Goal: Task Accomplishment & Management: Manage account settings

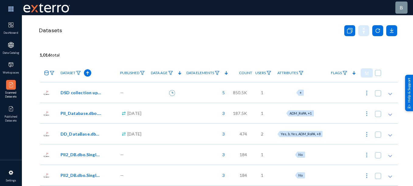
click at [47, 75] on icon at bounding box center [46, 73] width 4 height 5
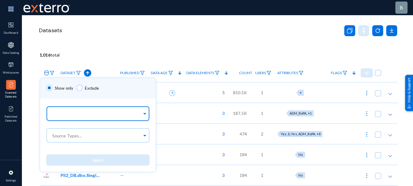
click at [64, 112] on input "text" at bounding box center [96, 115] width 91 height 6
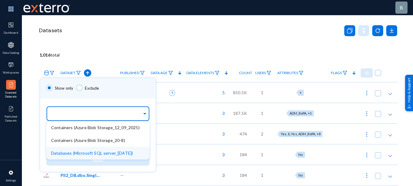
click at [91, 154] on span "Databases (Microsoft SQL server_[DATE])" at bounding box center [92, 152] width 82 height 5
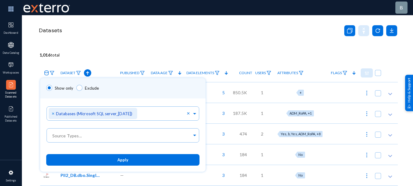
click at [119, 87] on div "Show only Exclude" at bounding box center [122, 88] width 165 height 20
click at [127, 157] on span "Apply" at bounding box center [122, 159] width 11 height 5
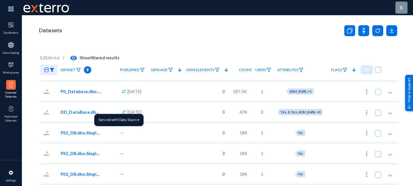
scroll to position [22, 0]
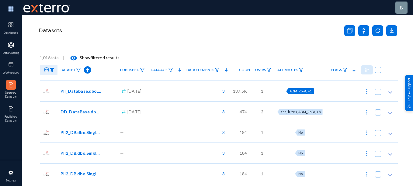
click at [304, 91] on span "ADM_RoPA, +1" at bounding box center [300, 91] width 22 height 4
checkbox input "true"
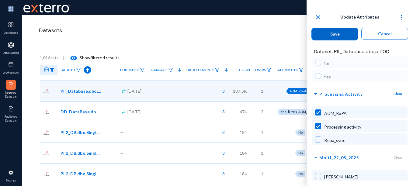
scroll to position [780, 0]
click at [320, 19] on mat-icon "close" at bounding box center [317, 17] width 7 height 7
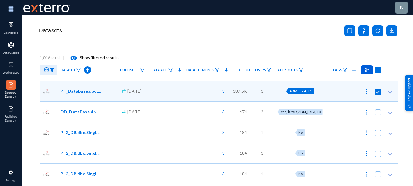
checkbox input "false"
click at [308, 111] on span "Yes, b, Yes, ADM_RoPA, +8" at bounding box center [301, 112] width 40 height 4
checkbox input "false"
checkbox input "true"
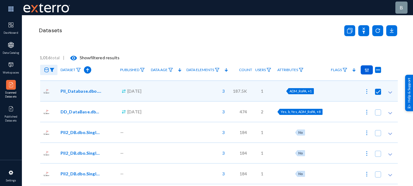
radio input "true"
checkbox input "true"
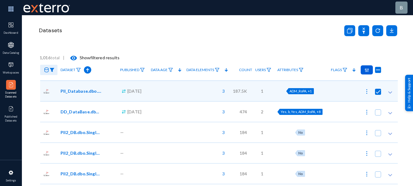
radio input "true"
checkbox input "true"
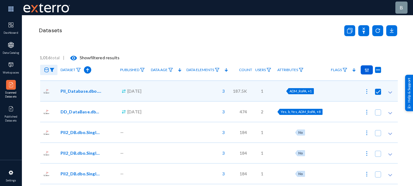
checkbox input "true"
radio input "true"
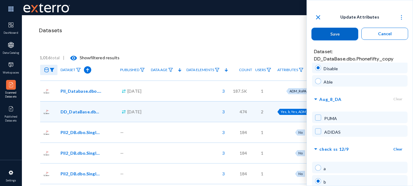
scroll to position [0, 0]
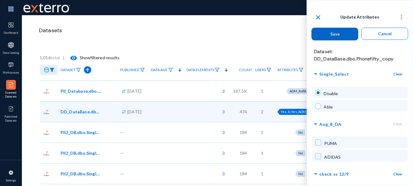
click at [319, 17] on mat-icon "close" at bounding box center [317, 17] width 7 height 7
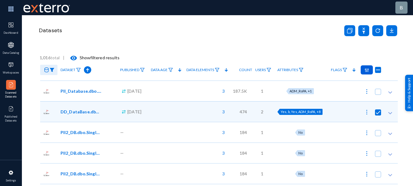
radio input "false"
checkbox input "false"
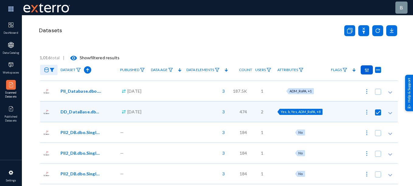
radio input "false"
checkbox input "false"
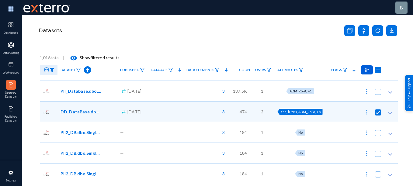
checkbox input "false"
radio input "false"
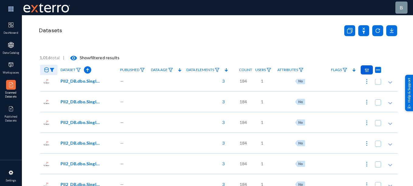
scroll to position [74, 0]
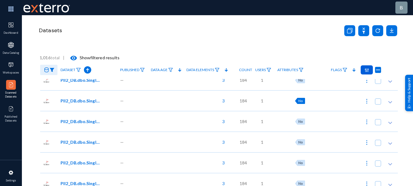
click at [299, 102] on span "No" at bounding box center [300, 101] width 4 height 4
checkbox input "false"
radio input "true"
checkbox input "true"
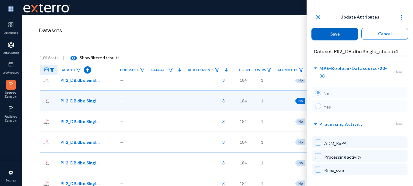
scroll to position [751, 0]
click at [319, 19] on mat-icon "close" at bounding box center [317, 17] width 7 height 7
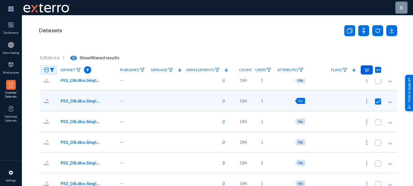
radio input "false"
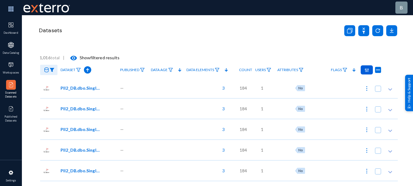
scroll to position [0, 0]
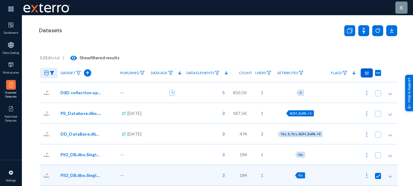
click at [306, 113] on span "ADM_RoPA, +1" at bounding box center [300, 113] width 22 height 4
checkbox input "true"
checkbox input "false"
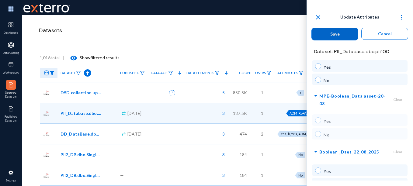
scroll to position [980, 0]
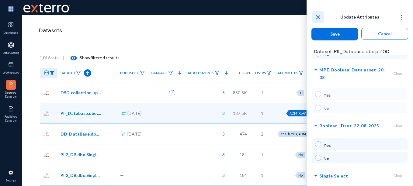
click at [320, 17] on mat-icon "close" at bounding box center [317, 17] width 7 height 7
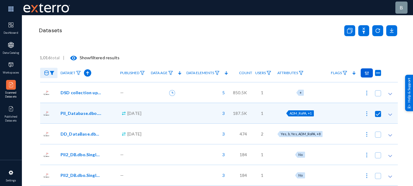
checkbox input "false"
click at [50, 72] on img at bounding box center [52, 73] width 5 height 4
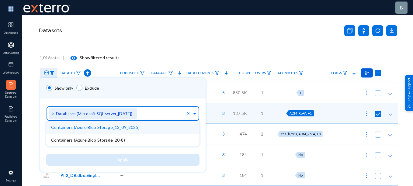
click at [51, 114] on div "× Databases (Microsoft SQL server_[DATE])" at bounding box center [93, 113] width 88 height 11
click at [58, 128] on span "Containers (Azure Blob Storage_12_09_2025)" at bounding box center [95, 127] width 88 height 5
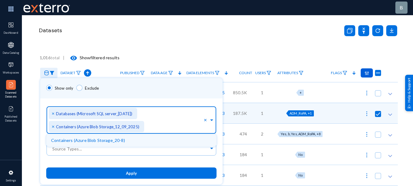
click at [51, 111] on div "× Databases (Microsoft SQL server_[DATE])" at bounding box center [93, 113] width 88 height 11
click at [51, 114] on div "× Databases (Microsoft SQL server_[DATE])" at bounding box center [93, 113] width 88 height 11
click at [54, 114] on span "×" at bounding box center [54, 113] width 4 height 6
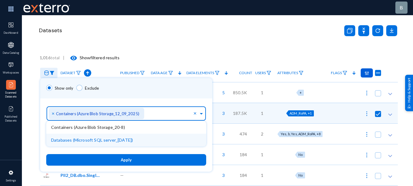
click at [114, 158] on button "Apply" at bounding box center [126, 159] width 160 height 11
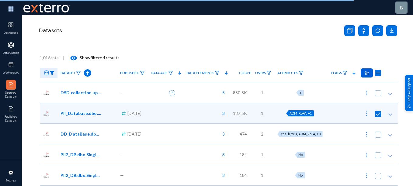
checkbox input "true"
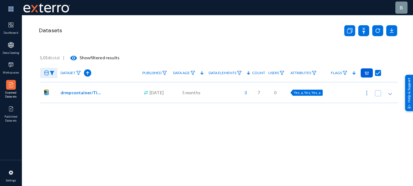
click at [302, 93] on span "Yes, a, Yes, Yes, a" at bounding box center [307, 93] width 27 height 4
radio input "true"
checkbox input "true"
radio input "true"
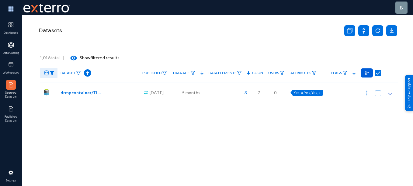
radio input "true"
checkbox input "true"
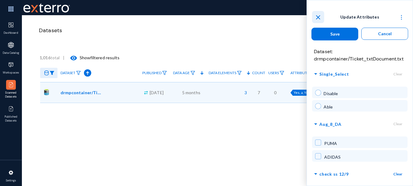
click at [320, 18] on mat-icon "close" at bounding box center [317, 17] width 7 height 7
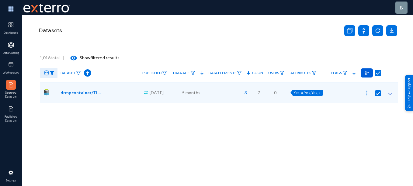
radio input "false"
checkbox input "false"
radio input "false"
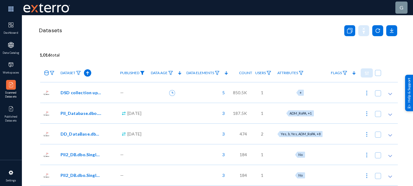
drag, startPoint x: 0, startPoint y: 0, endPoint x: 133, endPoint y: 72, distance: 151.0
click at [140, 72] on img at bounding box center [142, 73] width 5 height 4
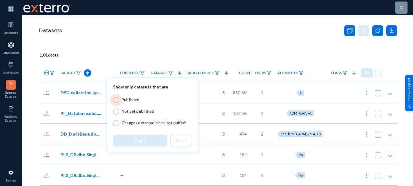
click at [116, 99] on span at bounding box center [116, 100] width 6 height 6
click at [116, 99] on input "Published" at bounding box center [116, 100] width 6 height 6
radio input "true"
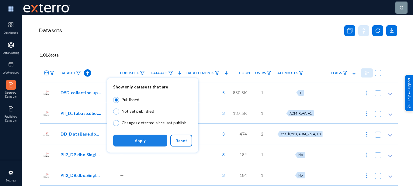
click at [138, 138] on span "Apply" at bounding box center [140, 140] width 11 height 5
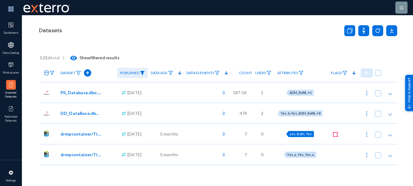
click at [295, 133] on span "yes, Both, Yes" at bounding box center [300, 134] width 22 height 4
checkbox input "true"
radio input "true"
checkbox input "true"
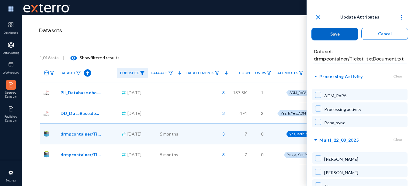
scroll to position [793, 0]
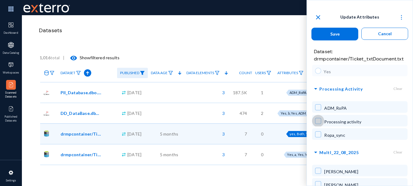
click at [316, 120] on span at bounding box center [318, 121] width 6 height 6
checkbox input "true"
click at [316, 133] on span at bounding box center [318, 134] width 6 height 6
checkbox input "true"
click at [316, 120] on span at bounding box center [318, 121] width 6 height 6
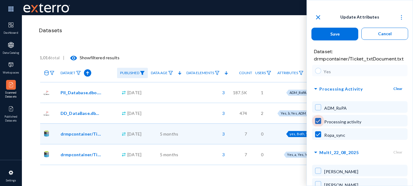
checkbox input "false"
click at [334, 34] on span "Save" at bounding box center [334, 33] width 9 height 5
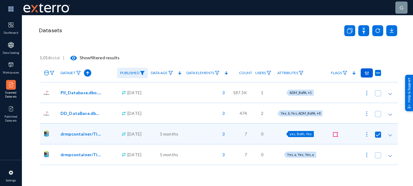
checkbox input "false"
radio input "false"
click at [365, 134] on img at bounding box center [367, 134] width 6 height 6
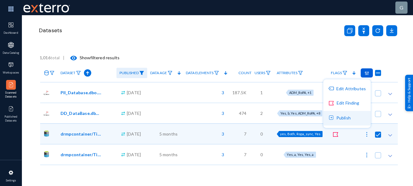
click at [351, 115] on button "Publish" at bounding box center [346, 118] width 47 height 15
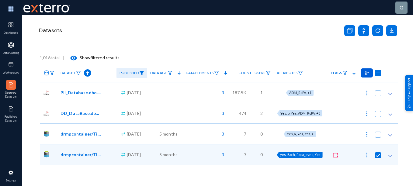
click at [139, 73] on img at bounding box center [141, 73] width 5 height 4
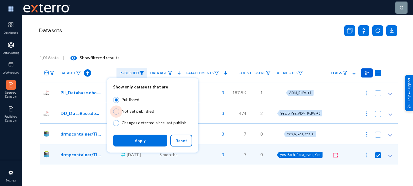
click at [116, 111] on span at bounding box center [116, 112] width 6 height 6
click at [116, 111] on input "Not yet published" at bounding box center [116, 112] width 6 height 6
radio input "true"
click at [153, 141] on button "Apply" at bounding box center [140, 141] width 54 height 12
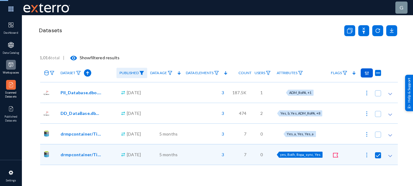
click at [13, 66] on img at bounding box center [11, 65] width 6 height 6
